Goal: Task Accomplishment & Management: Manage account settings

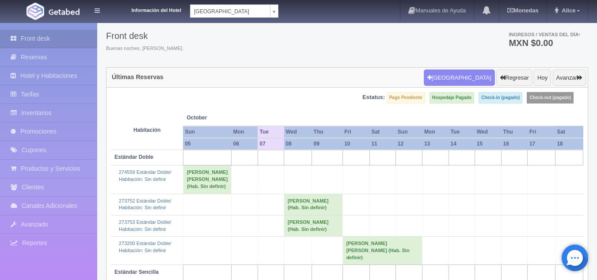
scroll to position [44, 0]
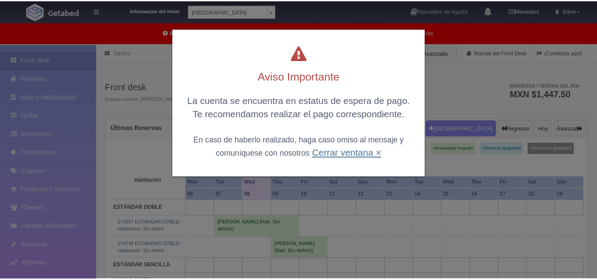
scroll to position [44, 0]
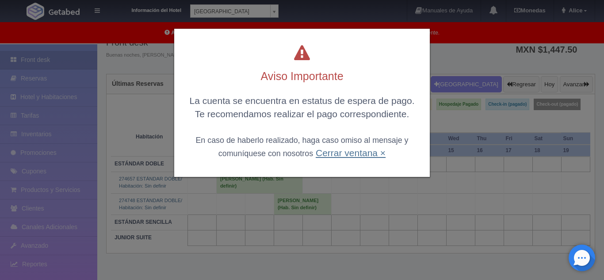
click at [325, 154] on link "Cerrar ventana ×" at bounding box center [350, 153] width 70 height 10
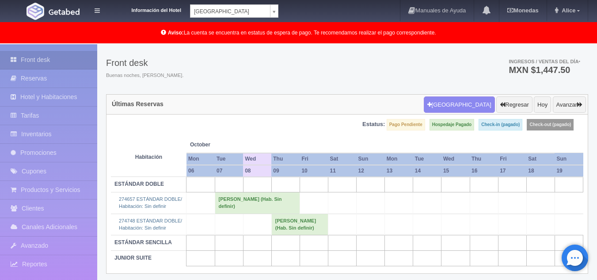
scroll to position [45, 0]
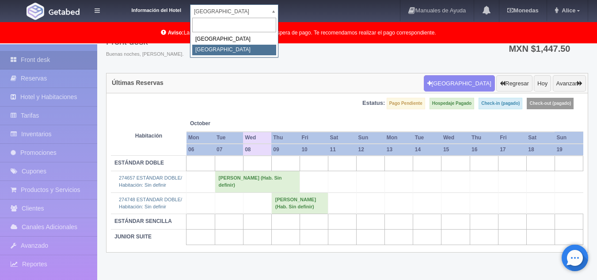
click at [214, 5] on body "Información del Hotel Hotel Plaza Colonial Hotel Plaza Campeche Hotel Plaza Col…" at bounding box center [298, 139] width 597 height 281
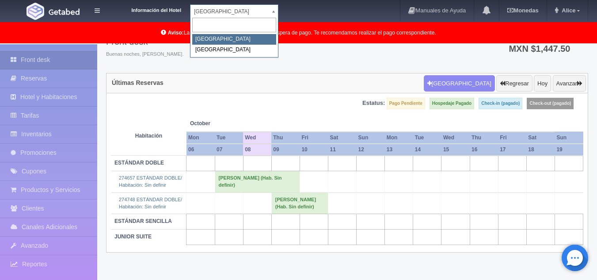
select select "342"
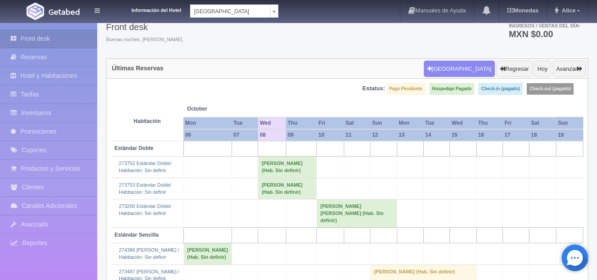
scroll to position [8, 0]
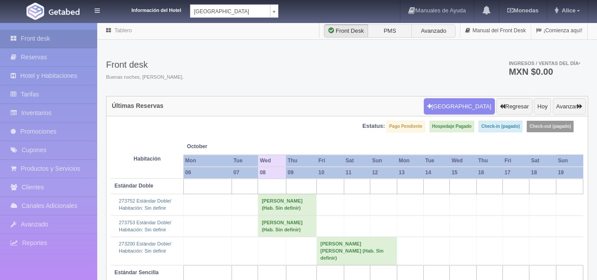
scroll to position [8, 0]
